Goal: Find specific page/section: Find specific page/section

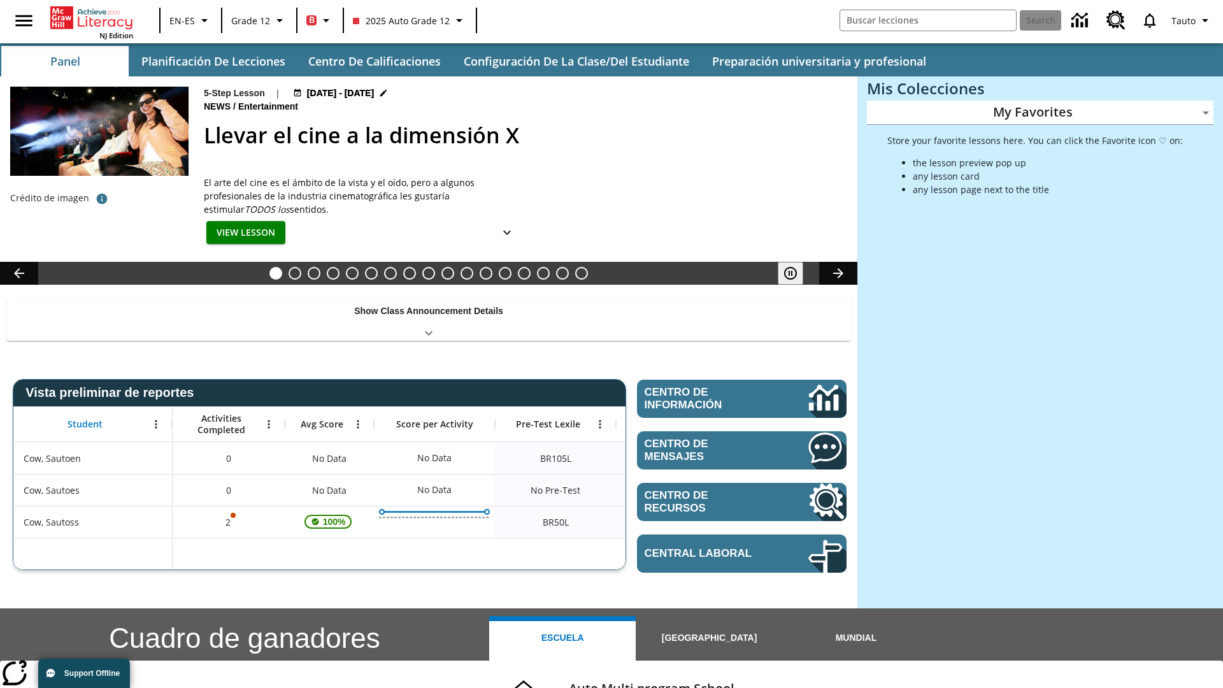
click at [1040, 112] on body "Saltar al contenido principal NJ Edition EN-ES Grade 12 B 2025 Auto Grade 12 Se…" at bounding box center [611, 507] width 1223 height 1015
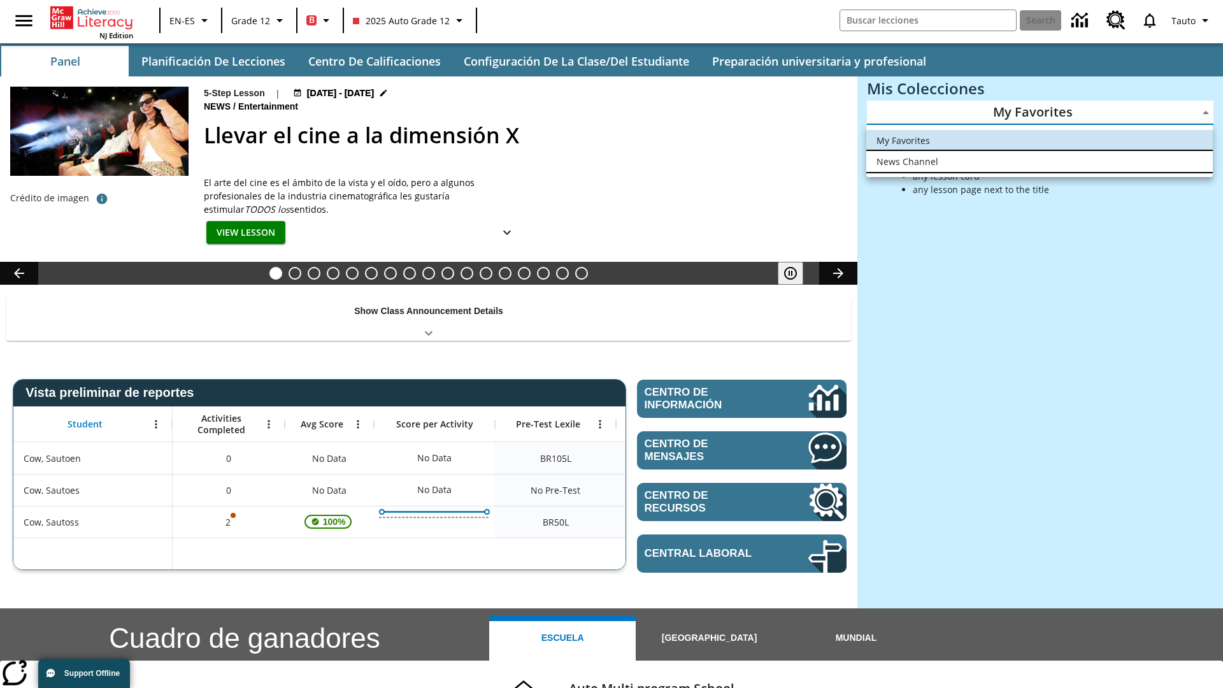
click at [1039, 161] on li "News Channel" at bounding box center [1039, 161] width 346 height 21
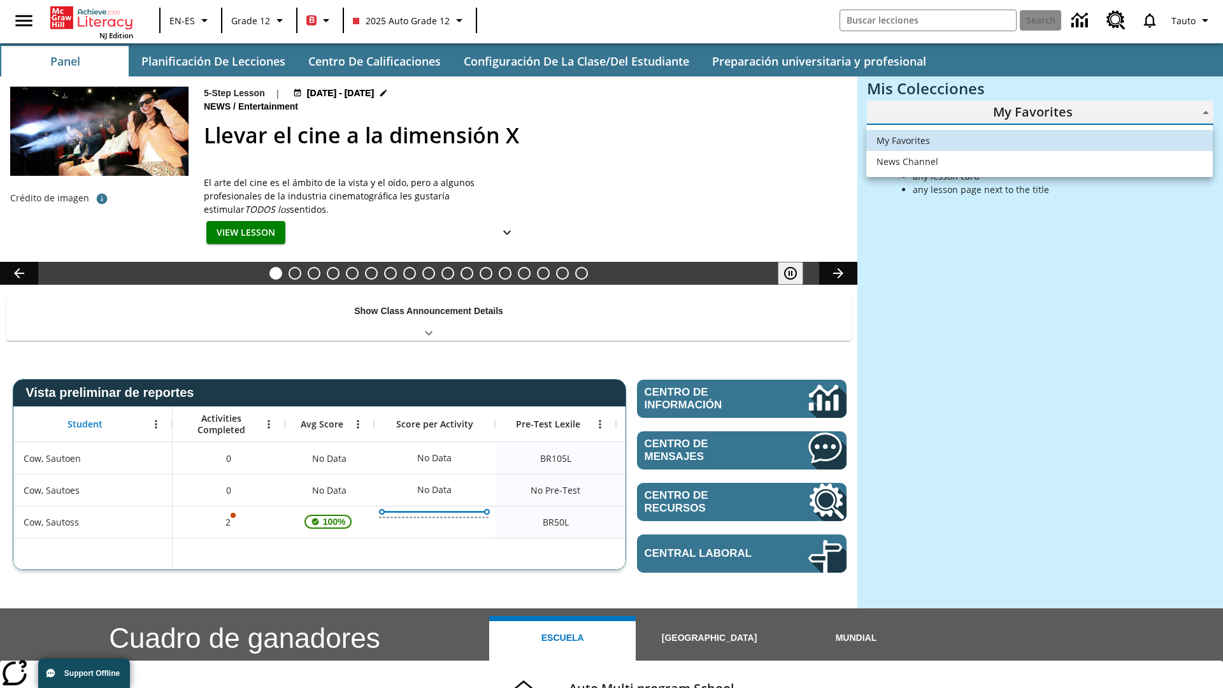
type input "120"
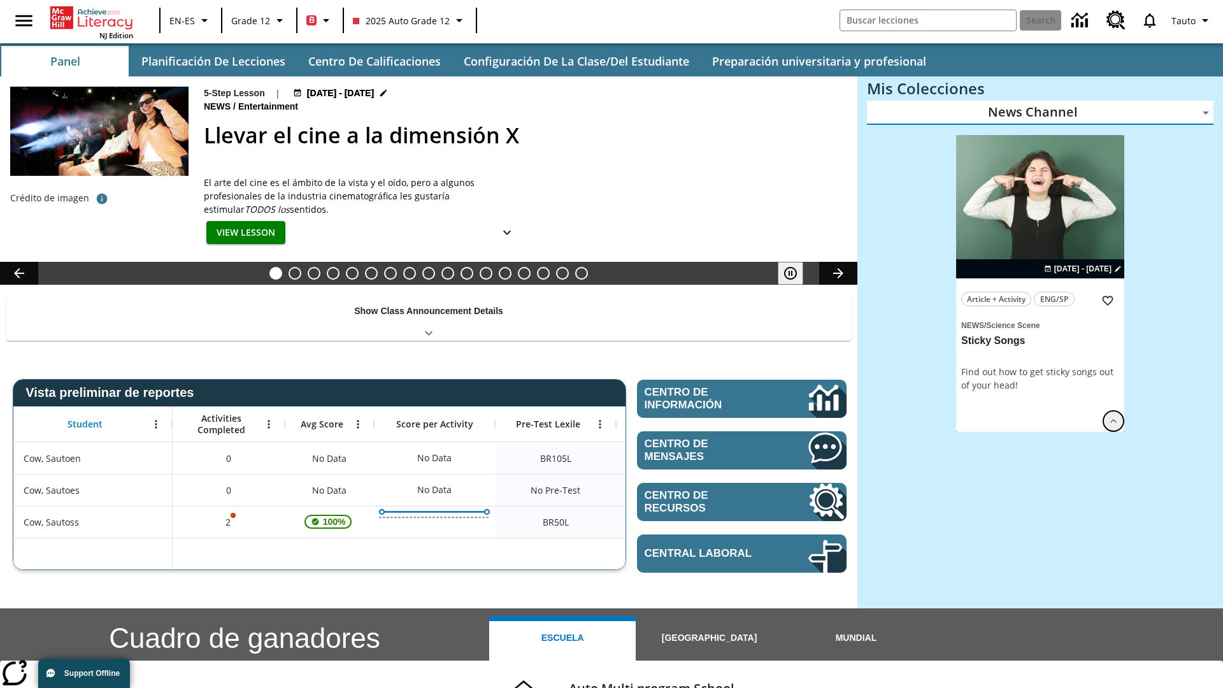
click at [1113, 415] on icon "Ver más" at bounding box center [1113, 421] width 13 height 13
